Goal: Task Accomplishment & Management: Manage account settings

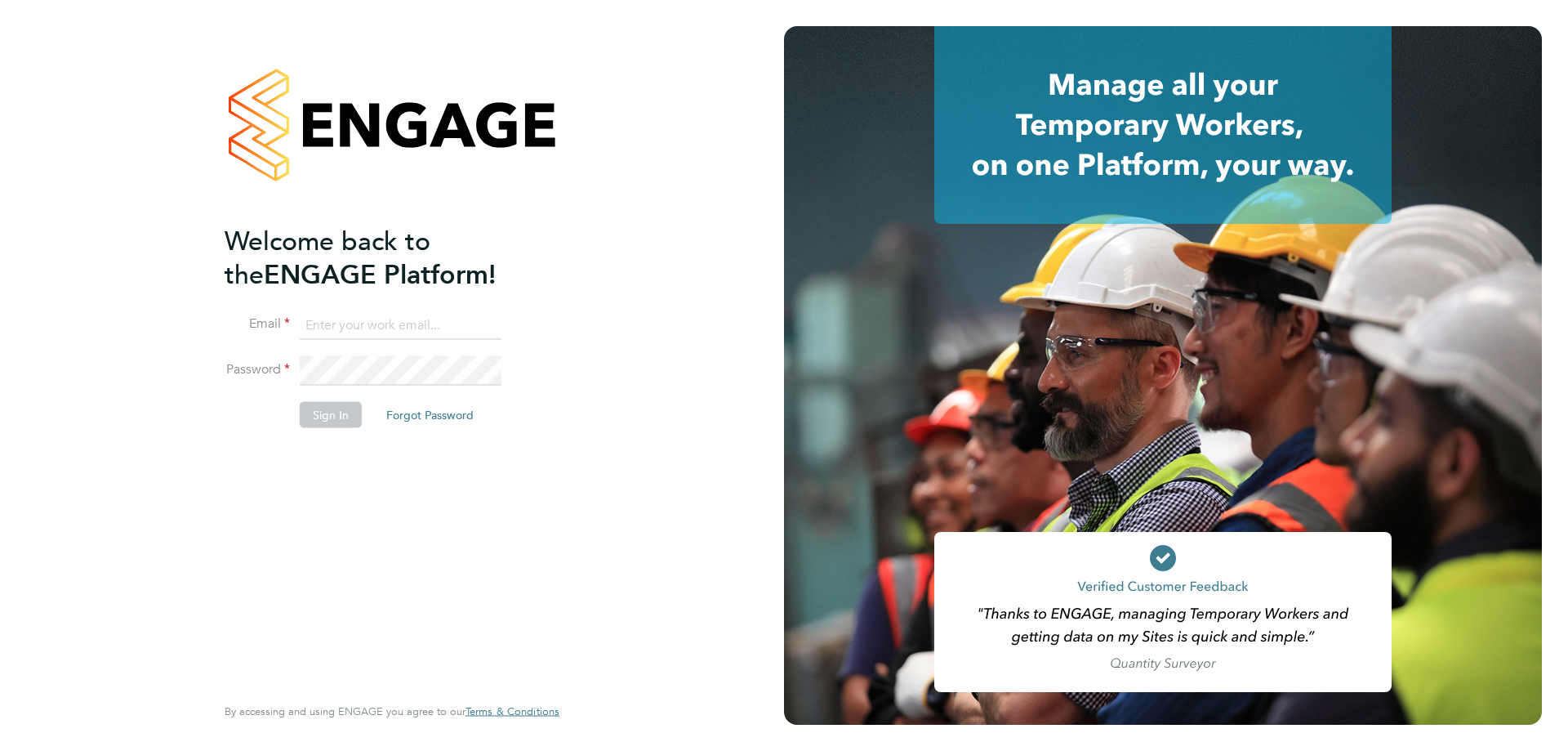
type input "ian.kneale@hmsworks.co.uk"
click at [331, 411] on button "Sign In" at bounding box center [330, 415] width 62 height 26
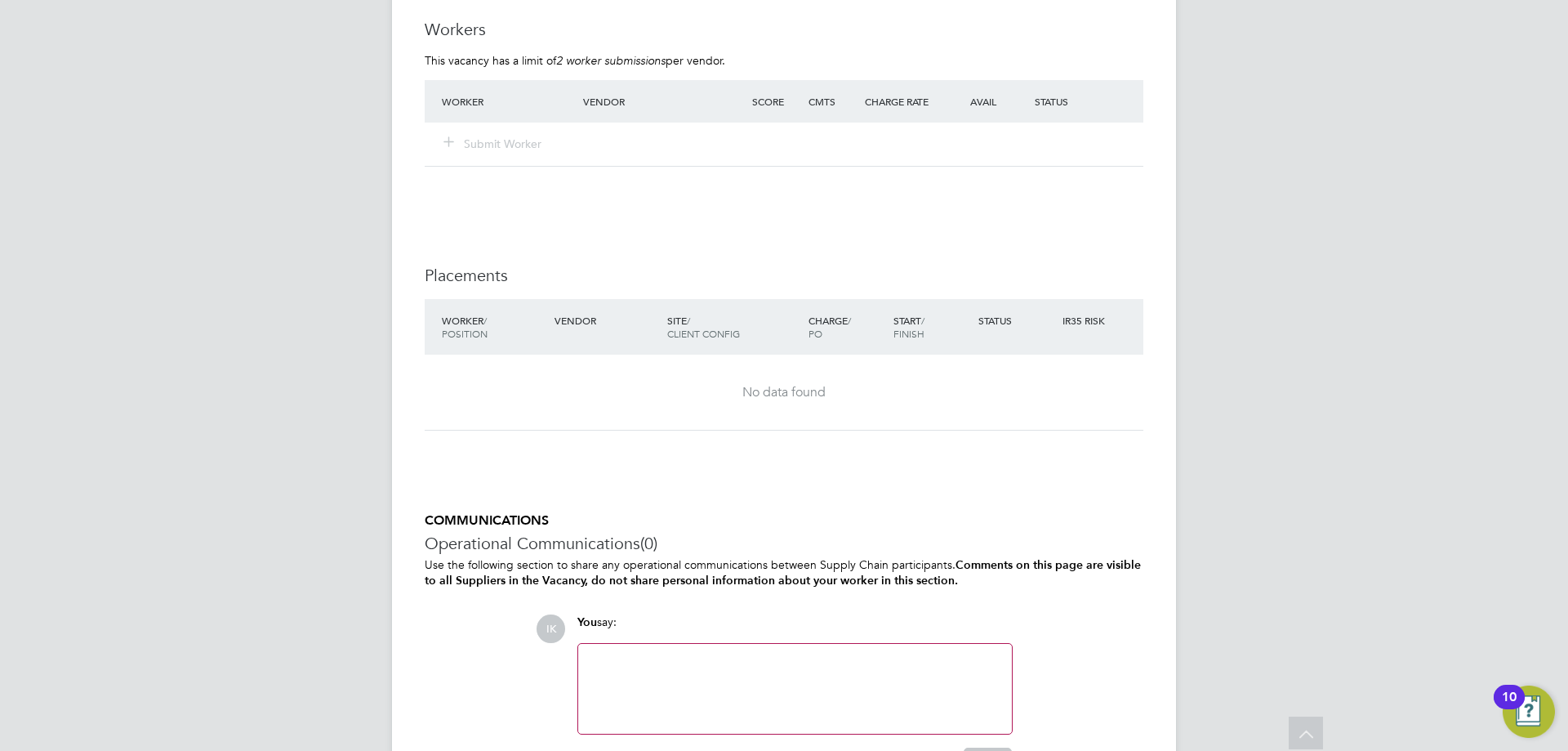
scroll to position [1249, 0]
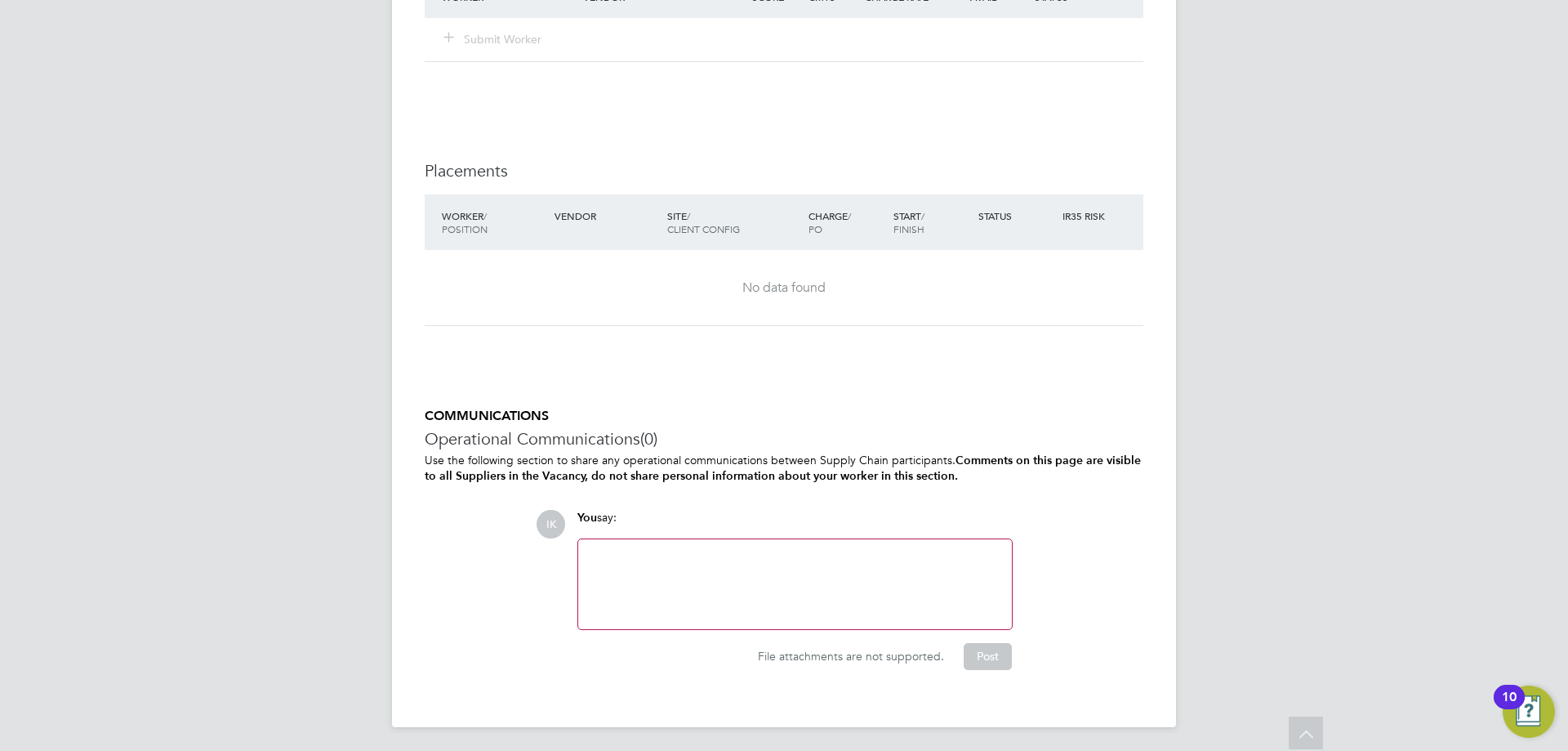
click at [656, 572] on div at bounding box center [795, 584] width 414 height 71
click at [990, 659] on button "Post" at bounding box center [987, 657] width 48 height 26
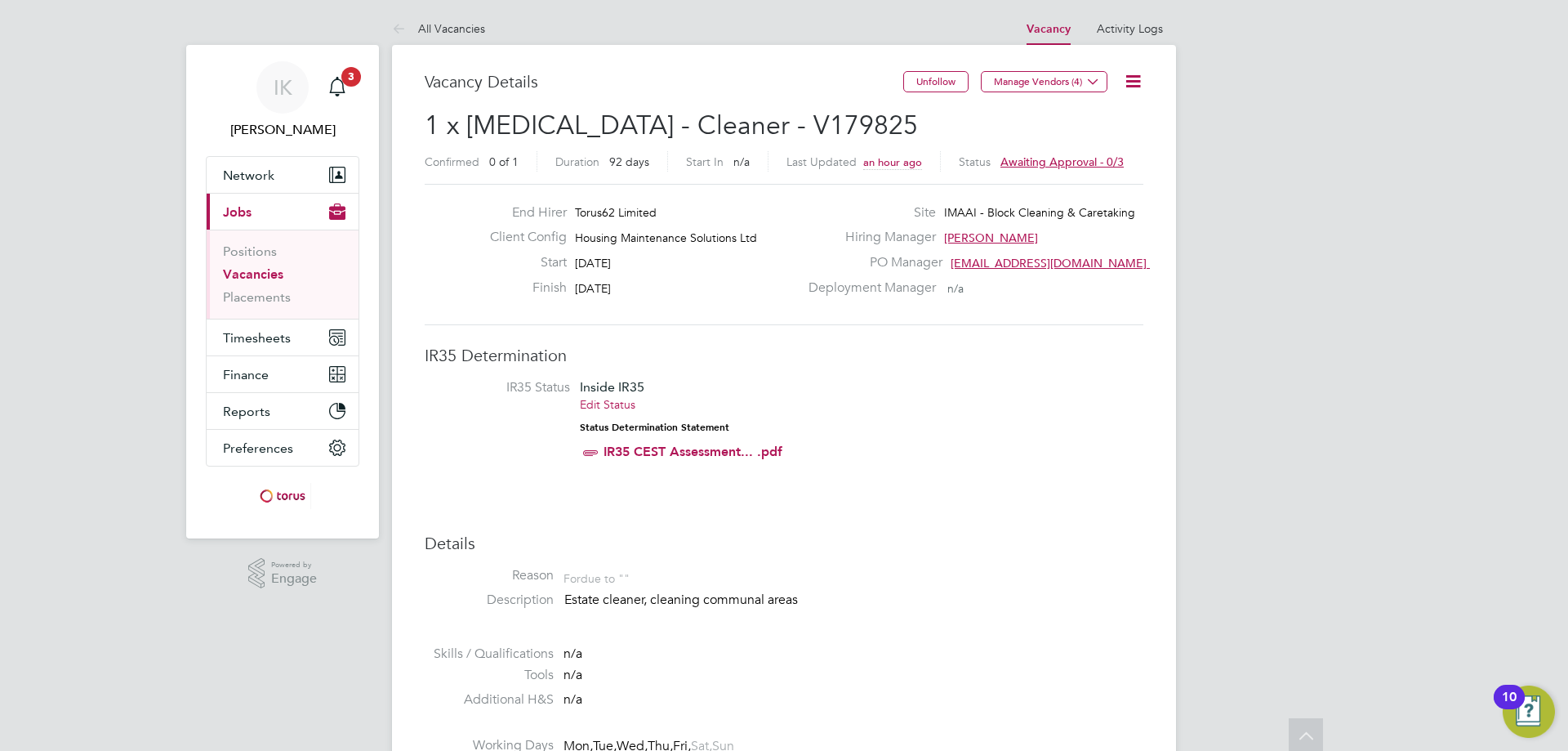
scroll to position [0, 0]
click at [1056, 31] on link "Vacancy" at bounding box center [1049, 30] width 44 height 14
click at [1127, 82] on icon at bounding box center [1133, 82] width 20 height 20
click at [1081, 175] on li "Approve" at bounding box center [1094, 175] width 95 height 23
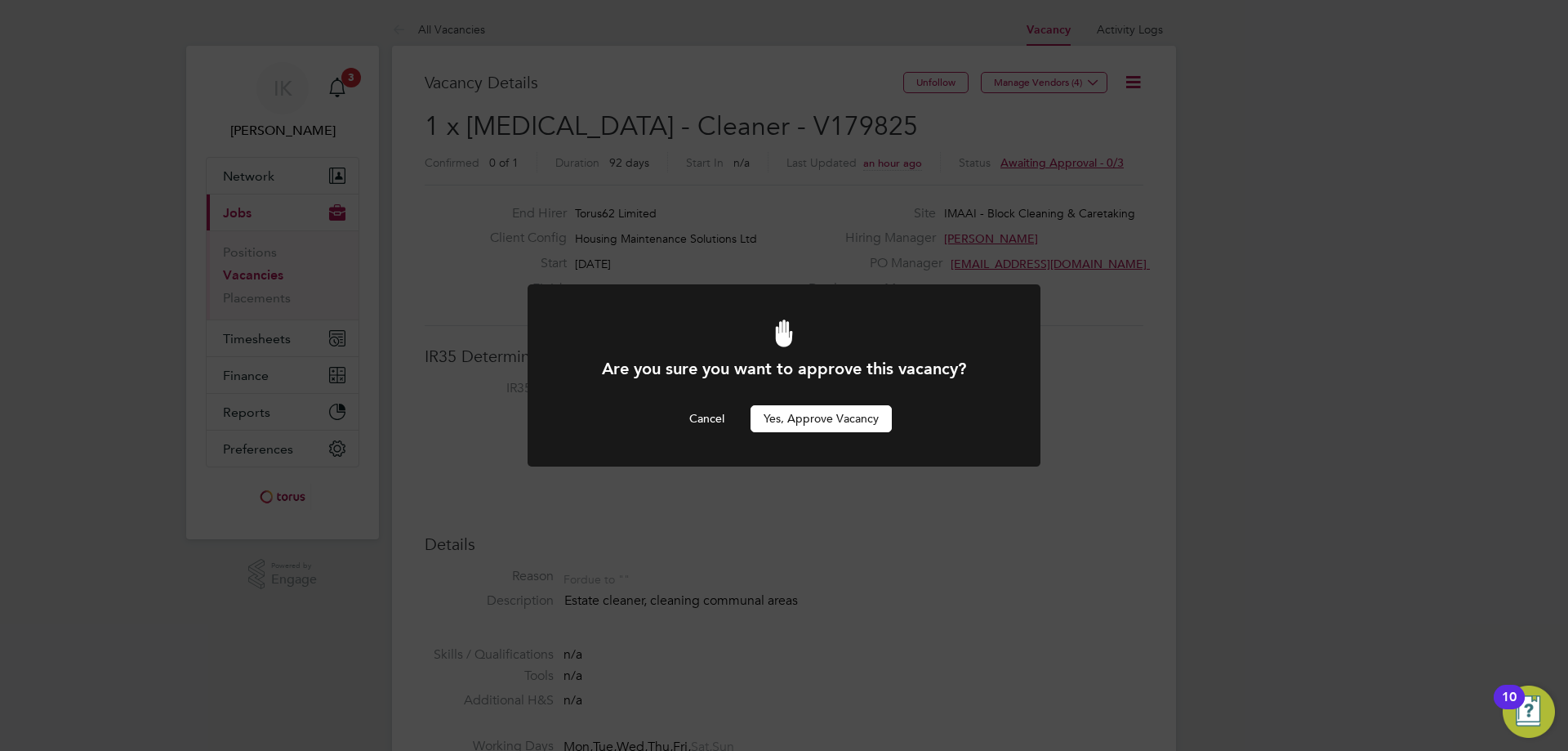
click at [798, 421] on button "Yes, Approve Vacancy" at bounding box center [821, 419] width 141 height 26
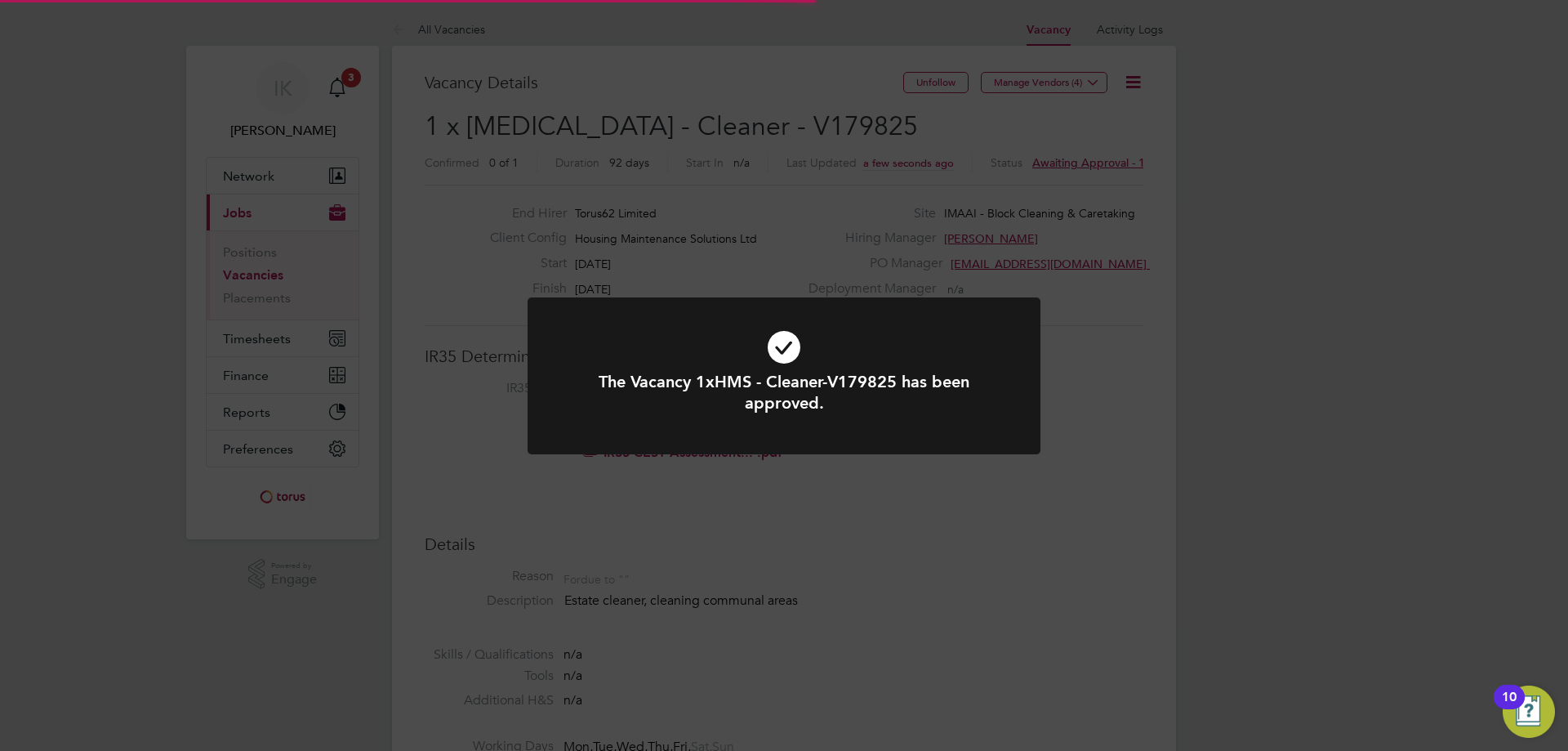
scroll to position [48, 115]
click at [898, 491] on div "The Vacancy 1xHMS - Cleaner-V179825 has been approved. Cancel Okay" at bounding box center [784, 376] width 1568 height 751
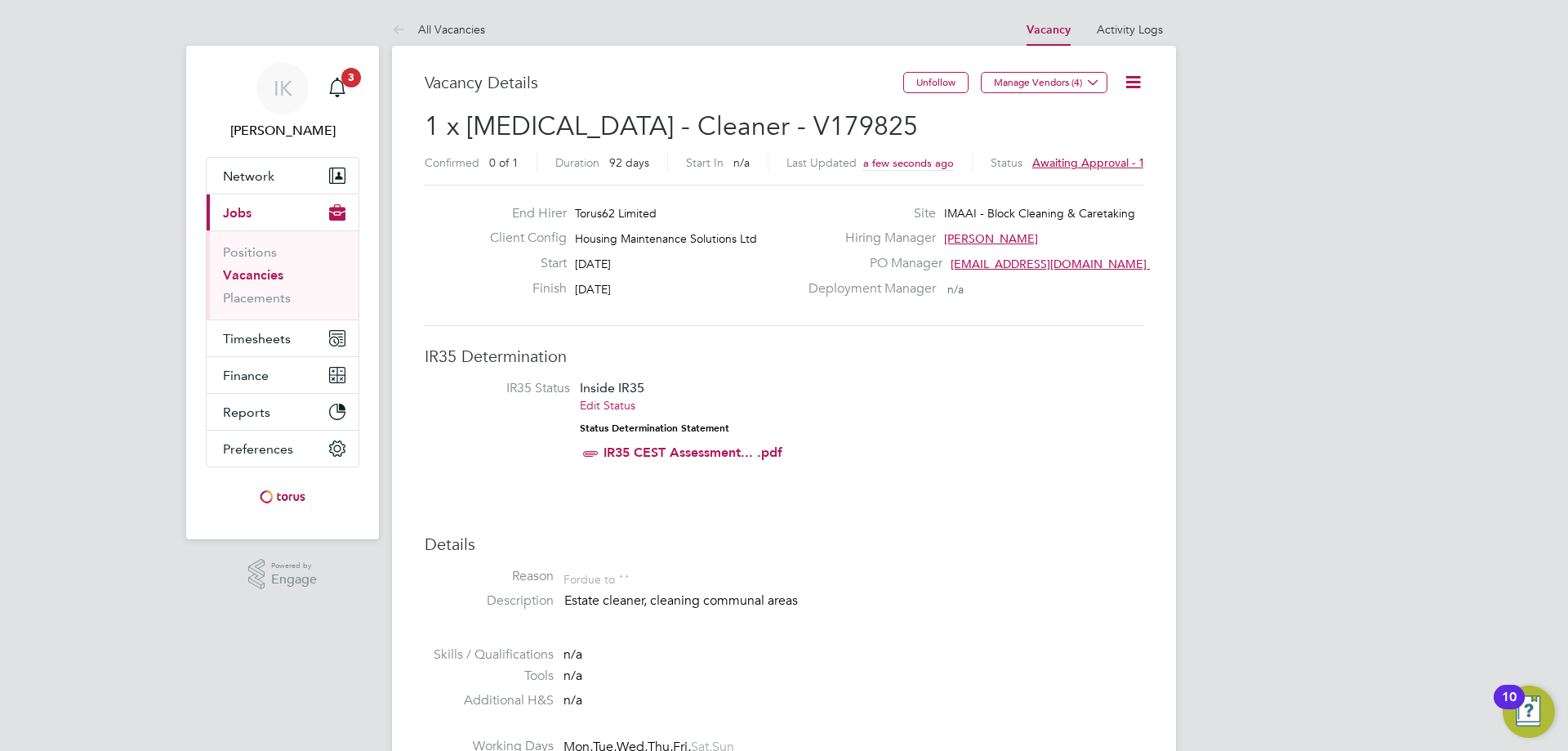
click at [263, 274] on link "Vacancies" at bounding box center [253, 275] width 61 height 16
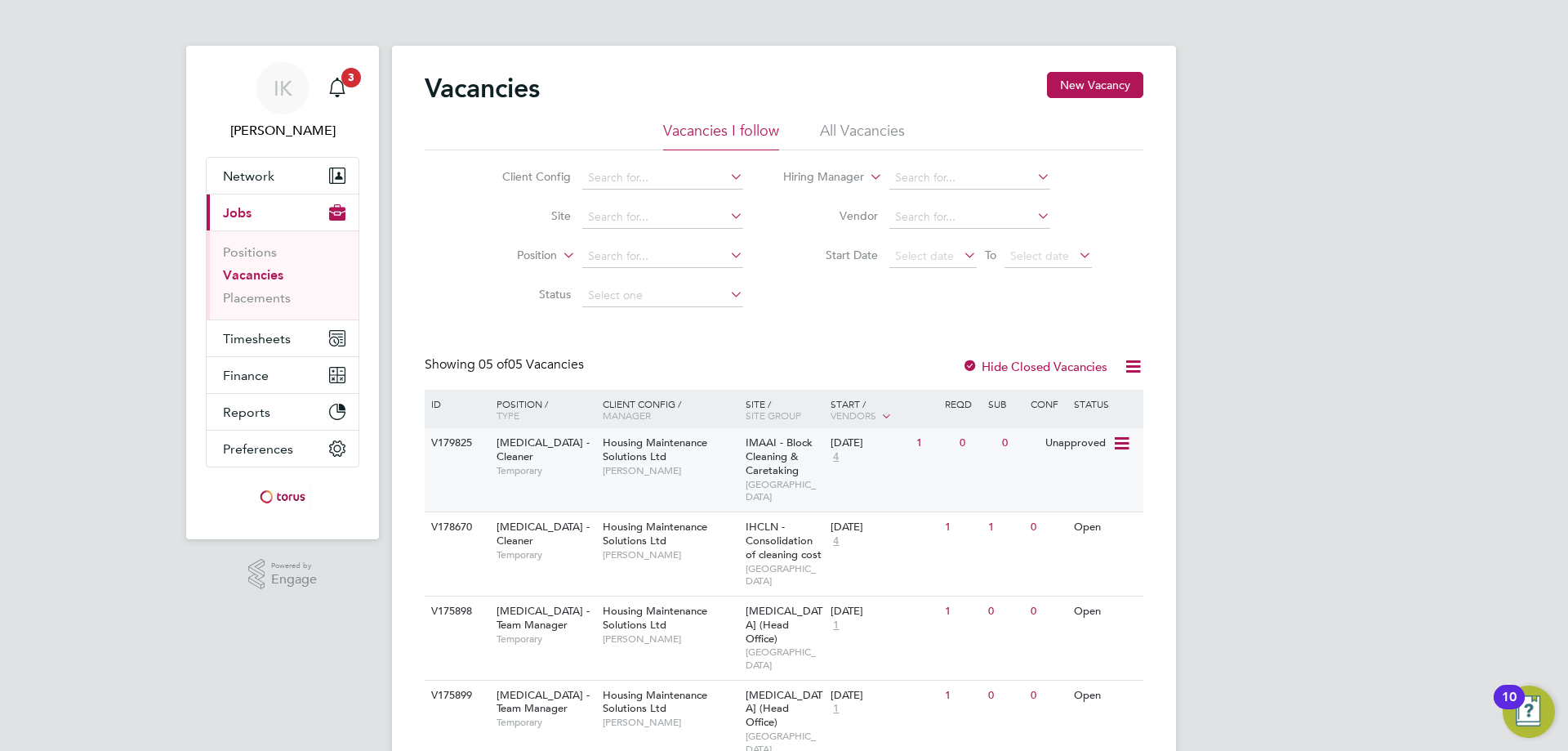
click at [1121, 445] on icon at bounding box center [1121, 443] width 17 height 19
click at [1074, 526] on li "Update Status" at bounding box center [1081, 527] width 95 height 23
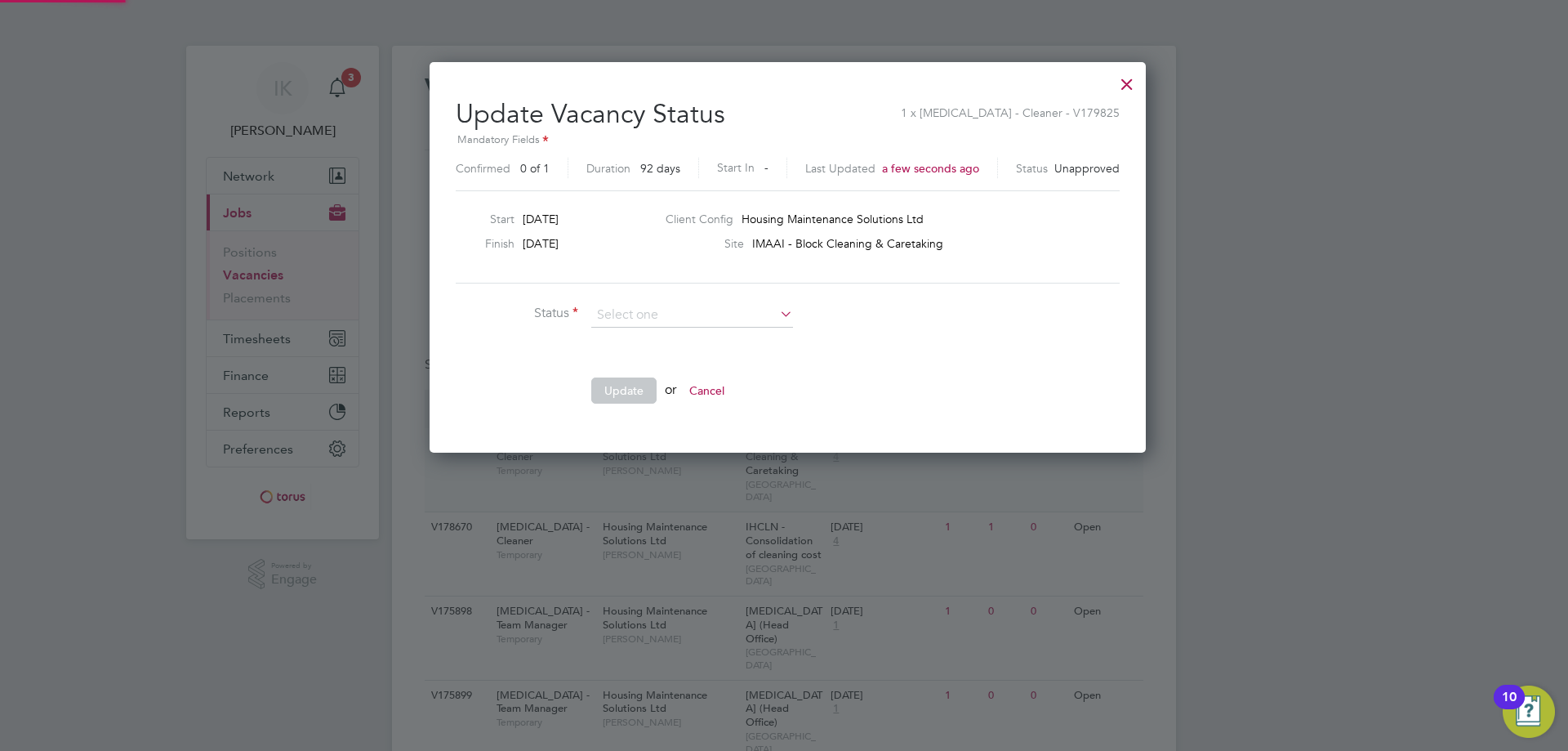
scroll to position [390, 708]
click at [771, 320] on input at bounding box center [692, 316] width 202 height 25
click at [777, 316] on icon at bounding box center [777, 314] width 0 height 23
click at [904, 370] on ul "Status Comment Update or Cancel" at bounding box center [700, 361] width 490 height 117
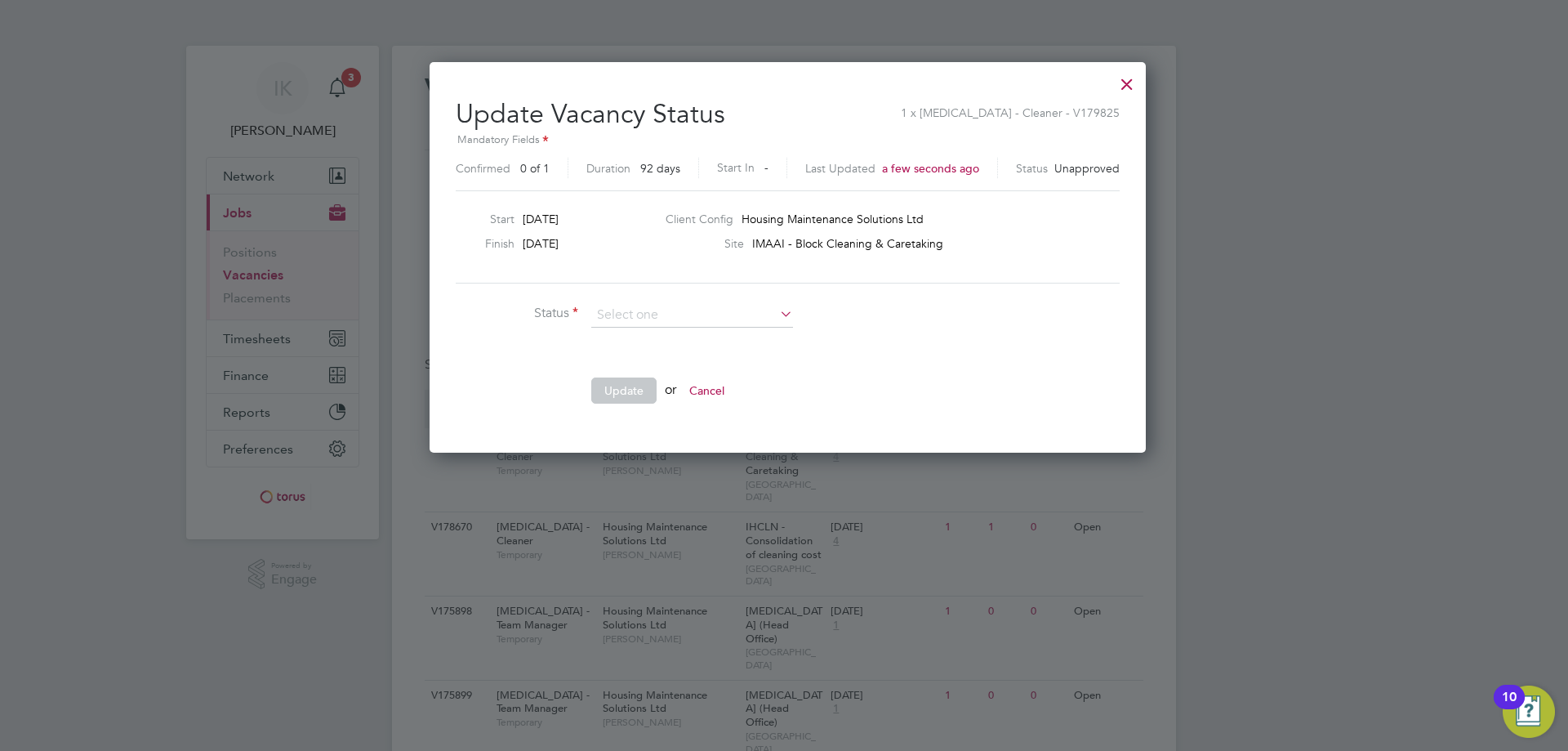
click at [1113, 83] on div at bounding box center [1127, 79] width 29 height 29
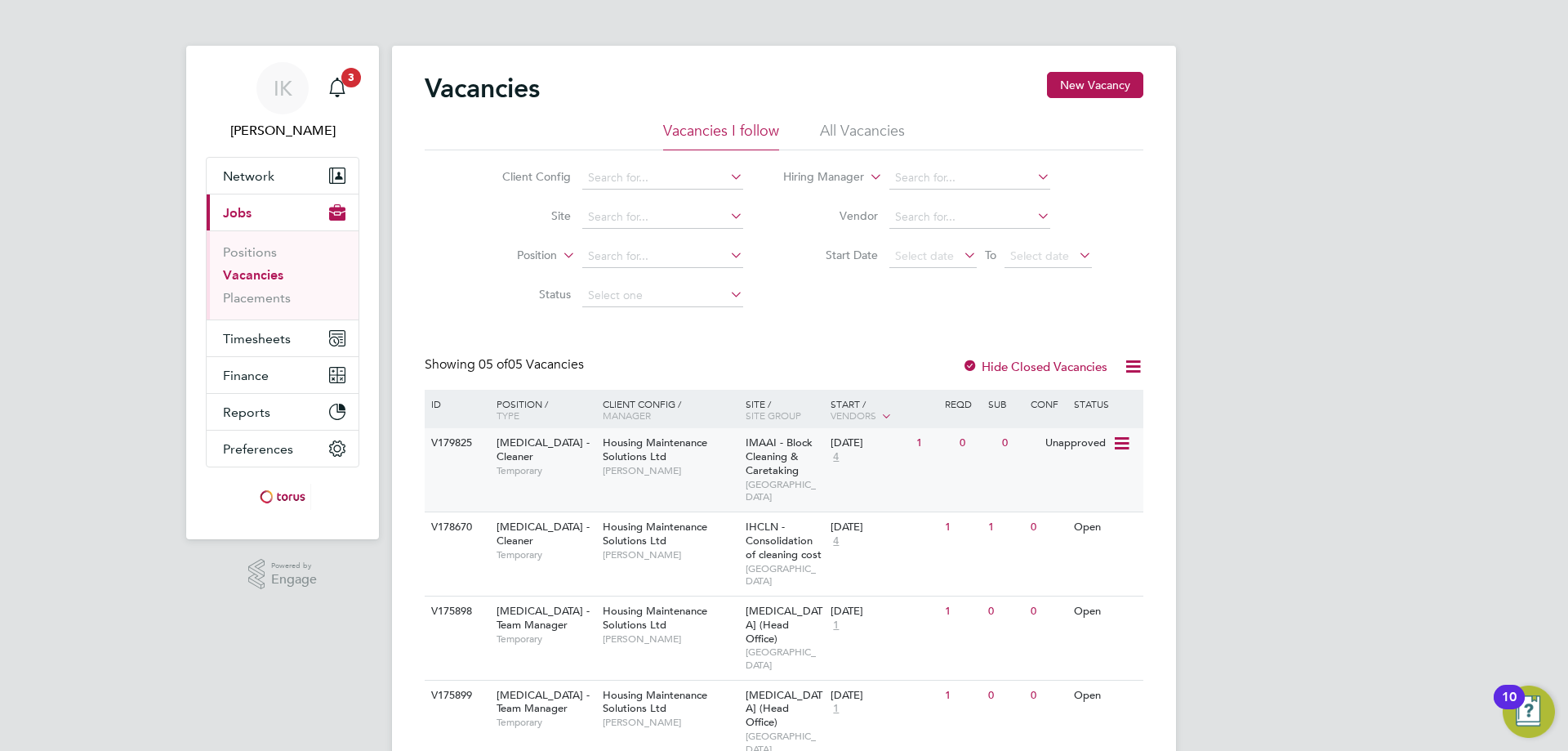
click at [636, 458] on span "Housing Maintenance Solutions Ltd" at bounding box center [655, 450] width 105 height 28
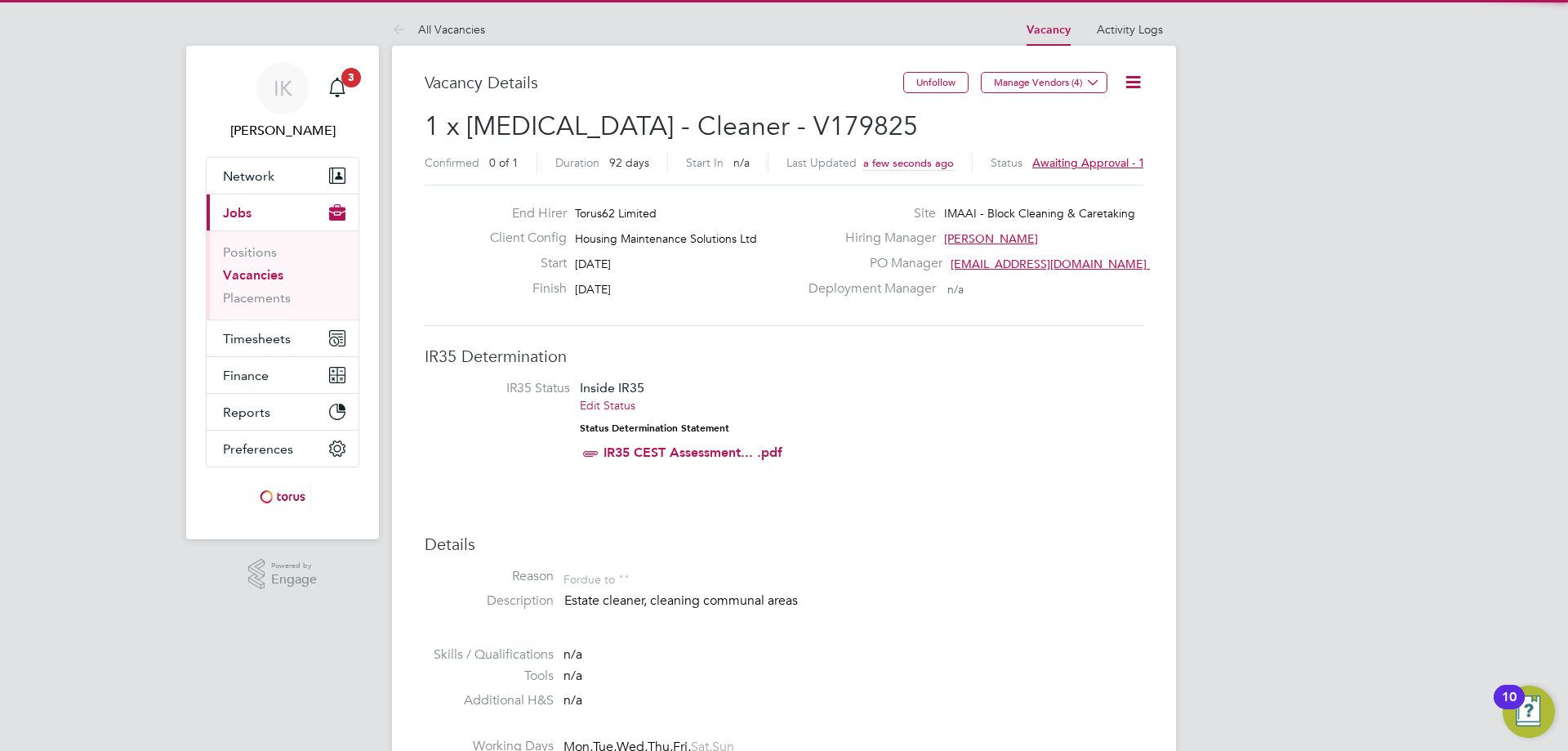
click at [1130, 75] on icon at bounding box center [1133, 82] width 20 height 20
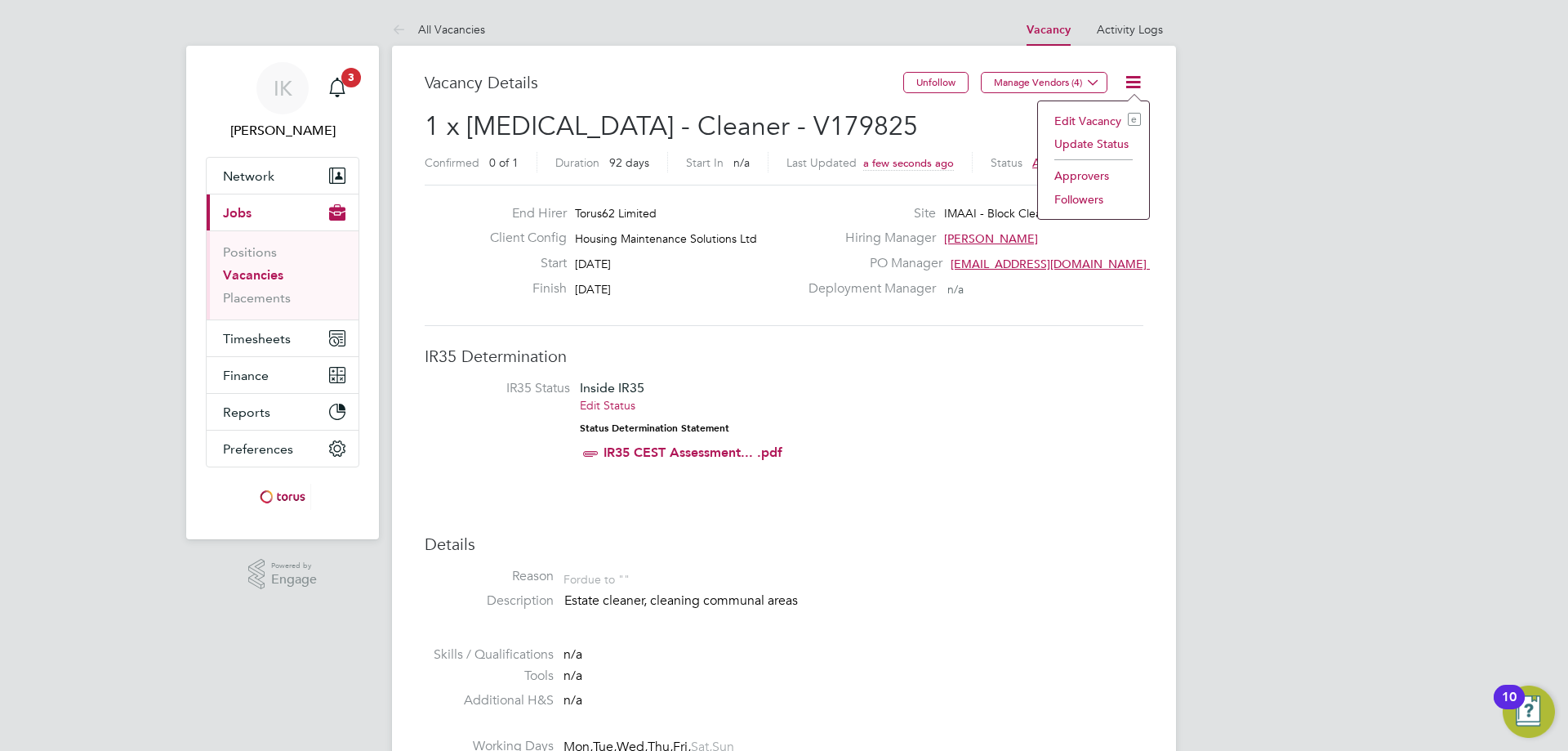
click at [1084, 182] on li "Approvers" at bounding box center [1094, 175] width 95 height 23
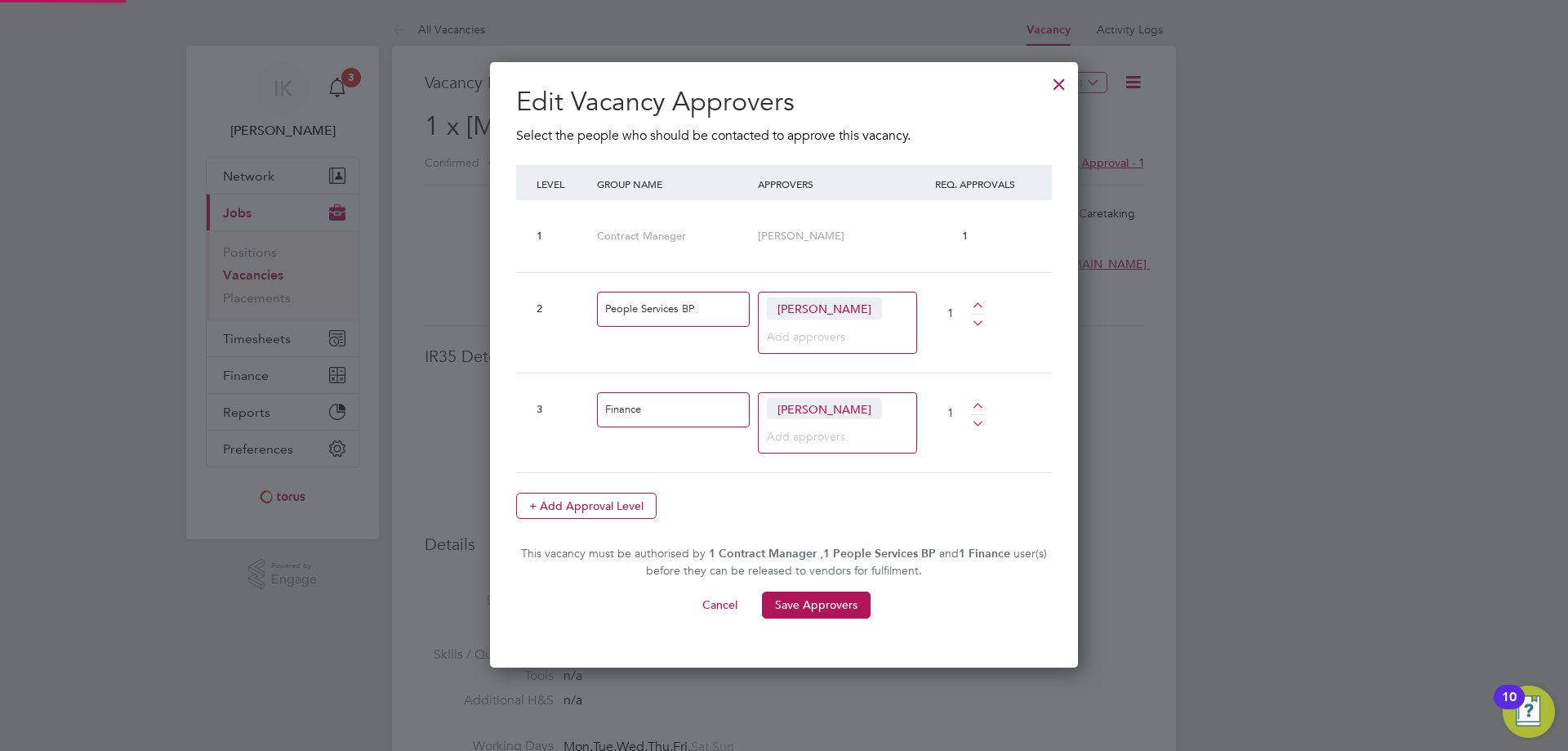
scroll to position [605, 589]
click at [724, 599] on button "Cancel" at bounding box center [721, 605] width 62 height 26
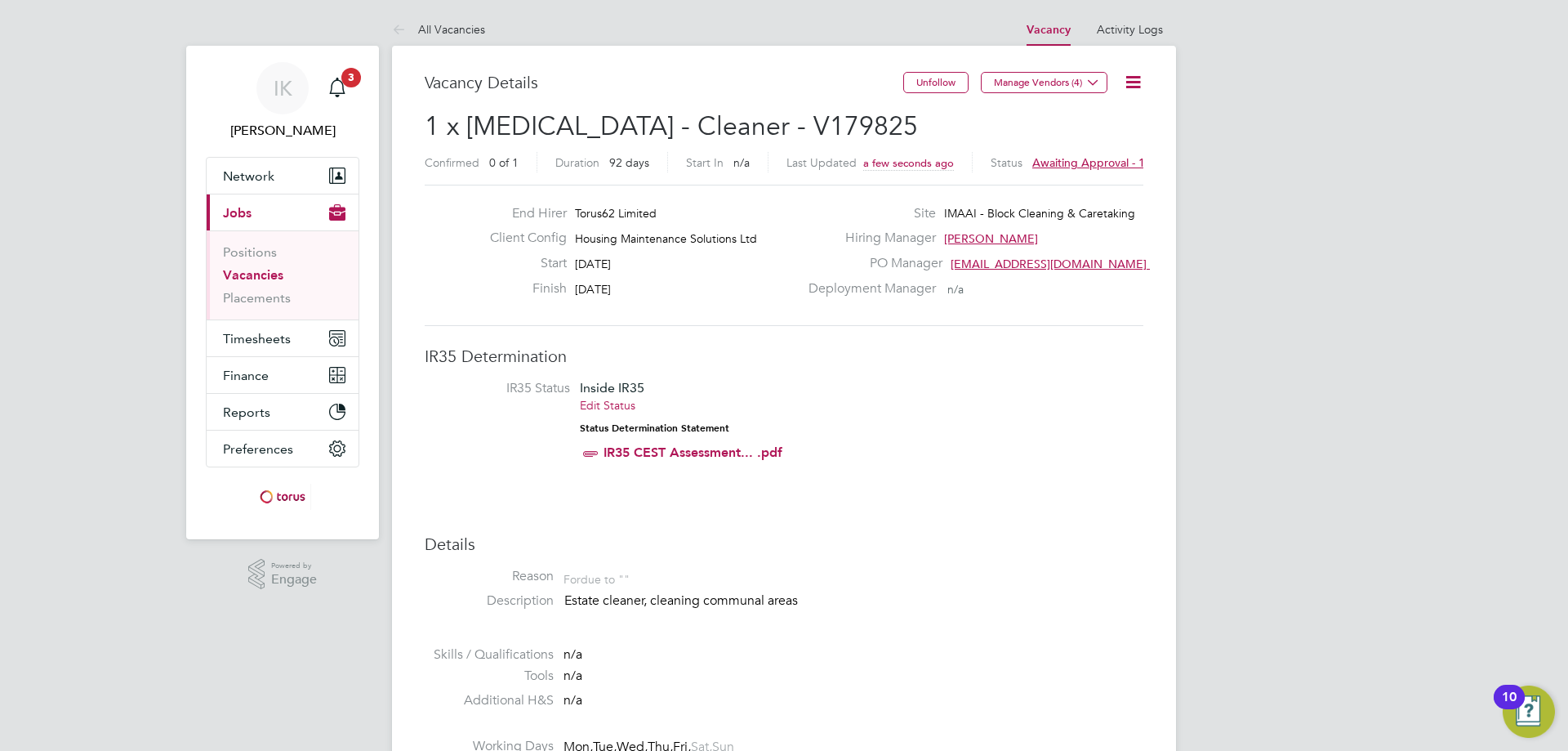
click at [243, 279] on link "Vacancies" at bounding box center [253, 275] width 61 height 16
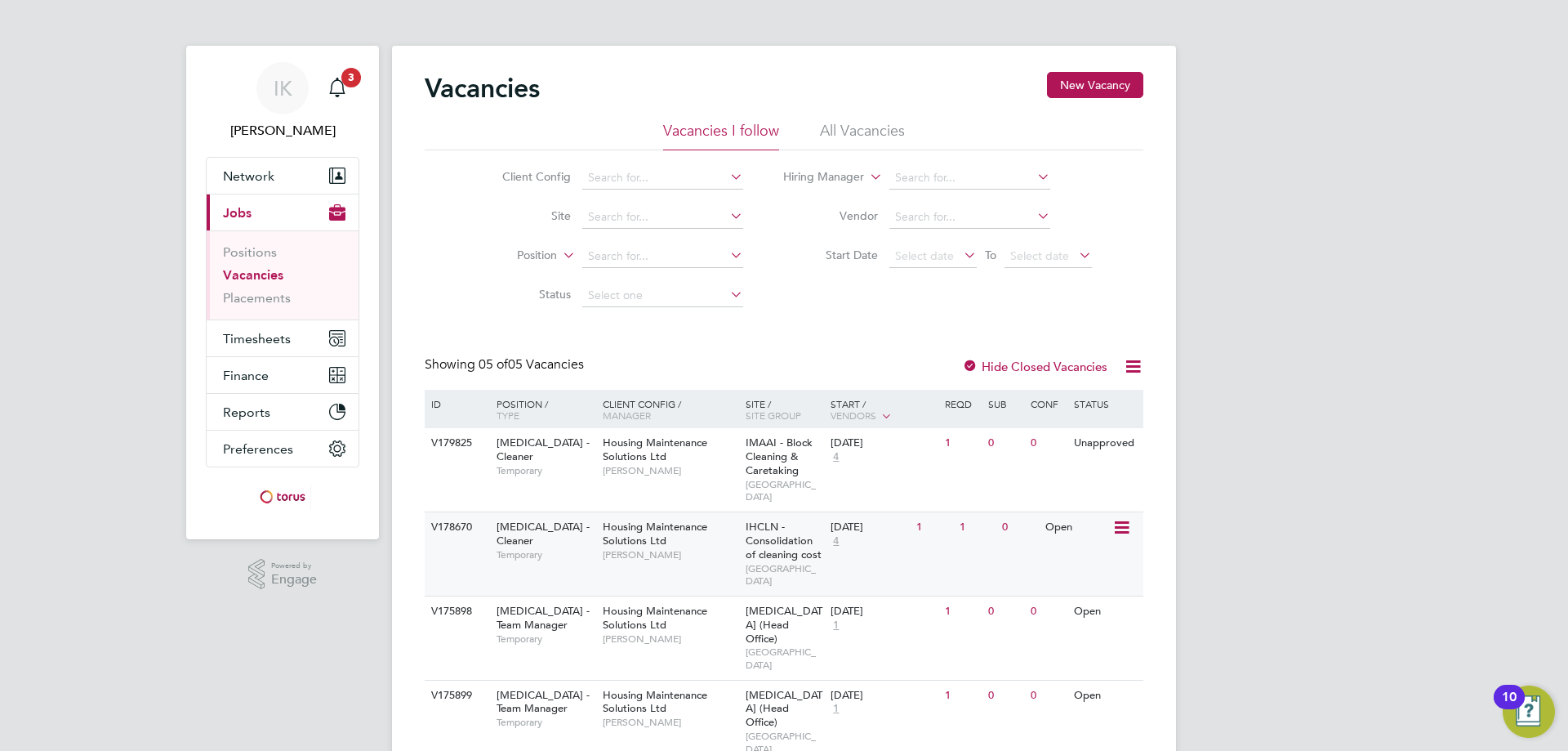
click at [535, 520] on span "HMS - Cleaner" at bounding box center [544, 534] width 93 height 28
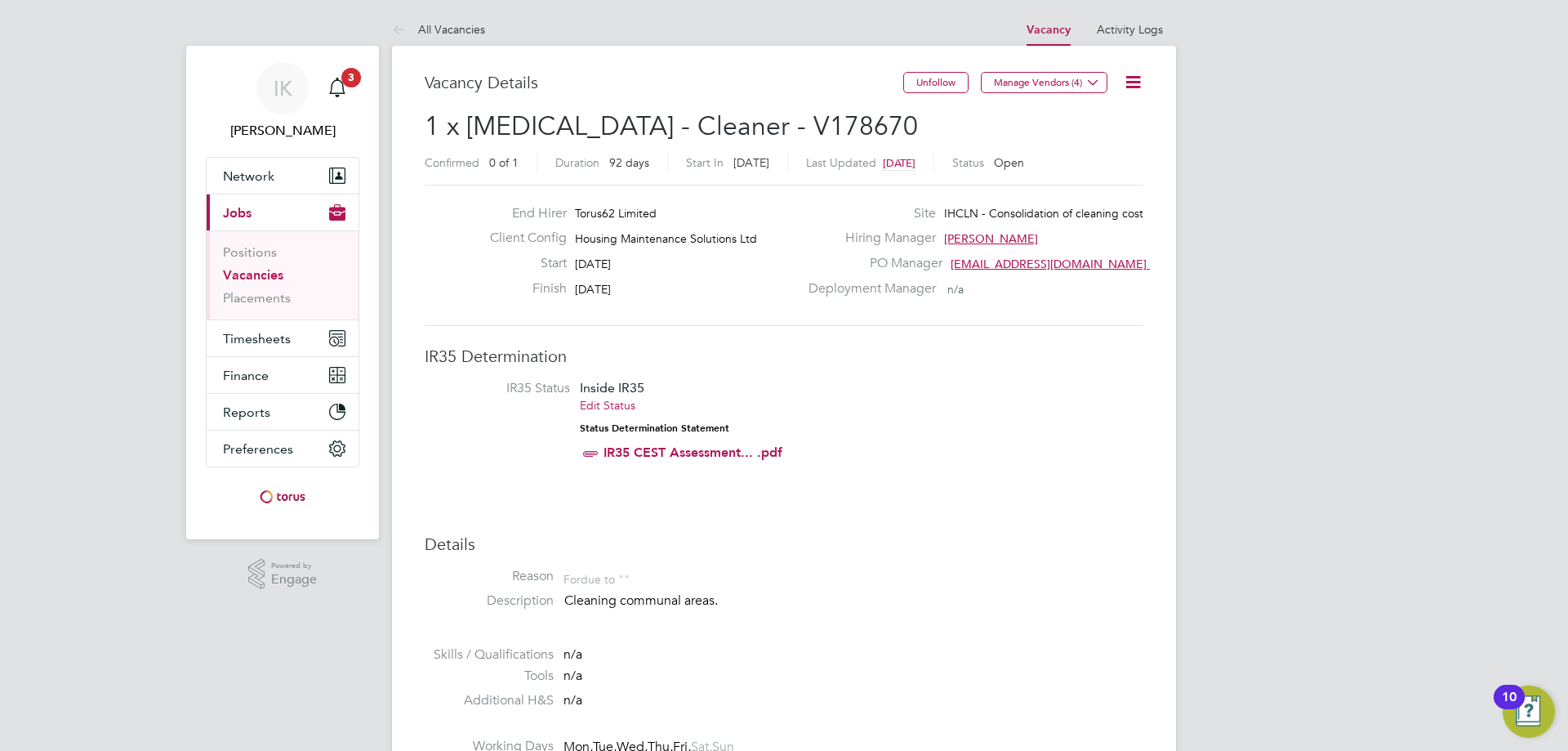
click at [1133, 86] on icon at bounding box center [1133, 82] width 20 height 20
click at [974, 108] on div "Unfollow Manage Vendors (4)" at bounding box center [1024, 91] width 240 height 38
